Goal: Find specific page/section: Find specific page/section

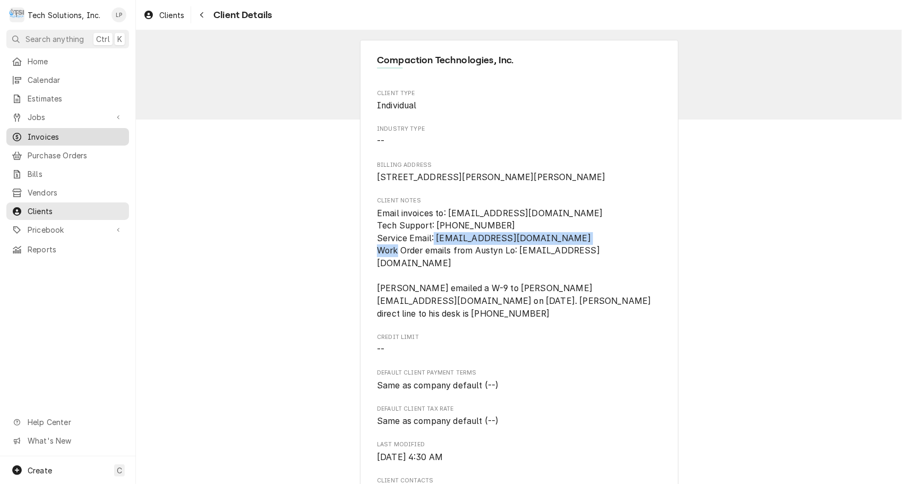
click at [39, 132] on span "Invoices" at bounding box center [76, 136] width 96 height 11
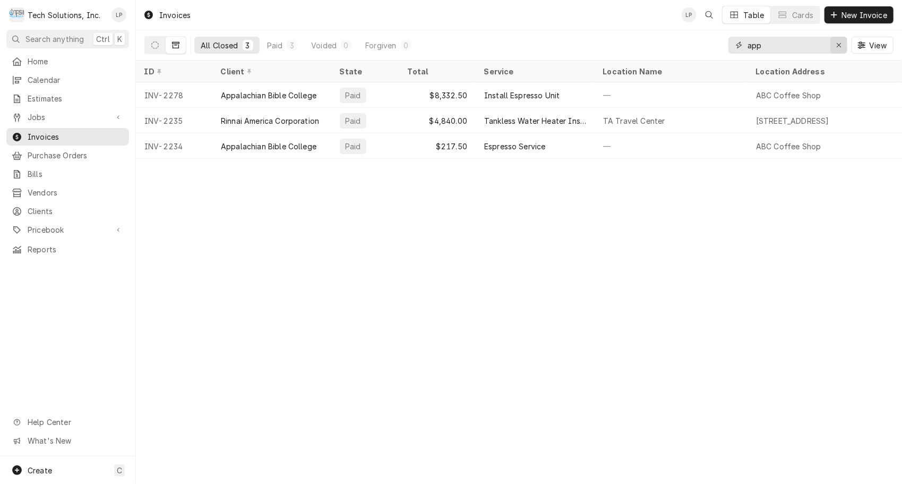
click at [840, 49] on div "Erase input" at bounding box center [838, 45] width 11 height 11
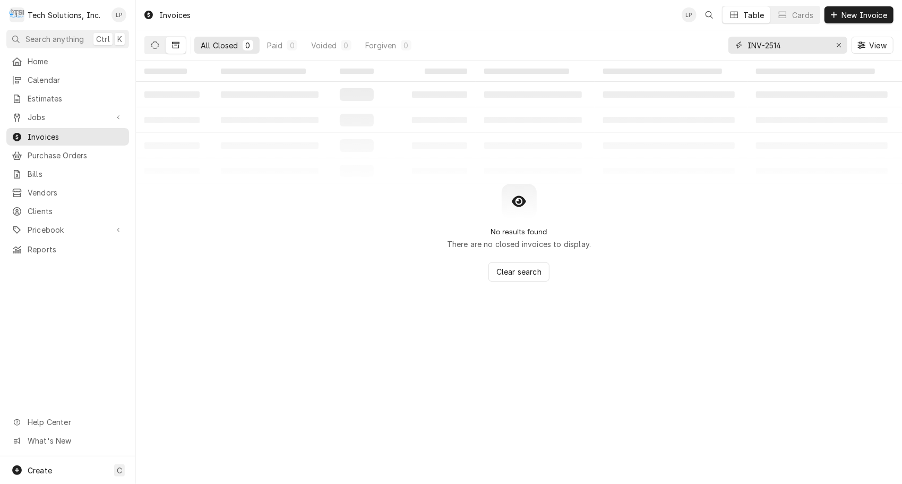
type input "INV-2514"
click at [154, 48] on icon "Dynamic Content Wrapper" at bounding box center [154, 44] width 7 height 7
